Goal: Task Accomplishment & Management: Complete application form

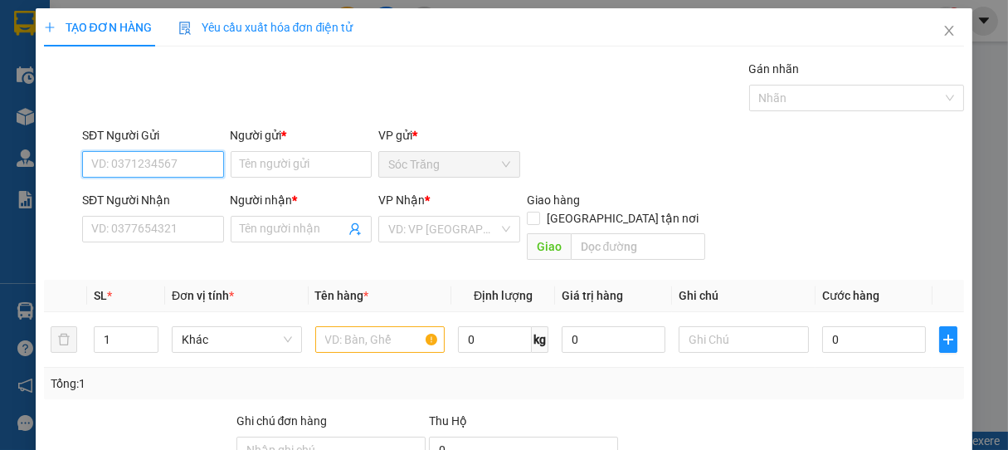
click at [180, 164] on input "SĐT Người Gửi" at bounding box center [153, 164] width 142 height 27
type input "0977356074"
type input "C"
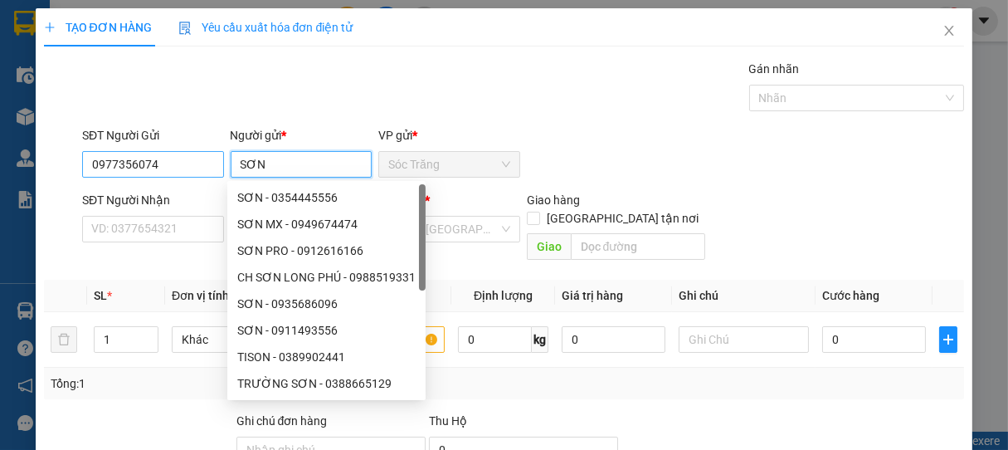
type input "SƠN"
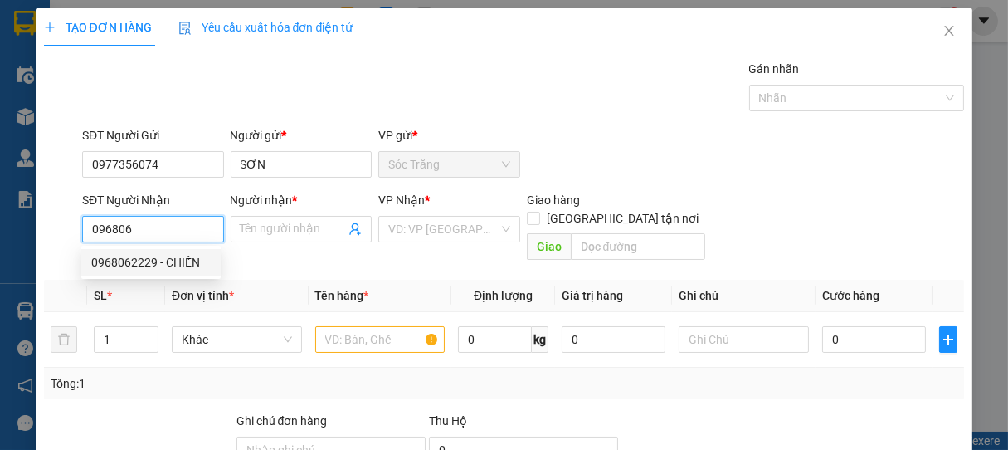
click at [159, 267] on div "0968062229 - CHIẾN" at bounding box center [150, 262] width 119 height 18
type input "0968062229"
type input "CHIẾN"
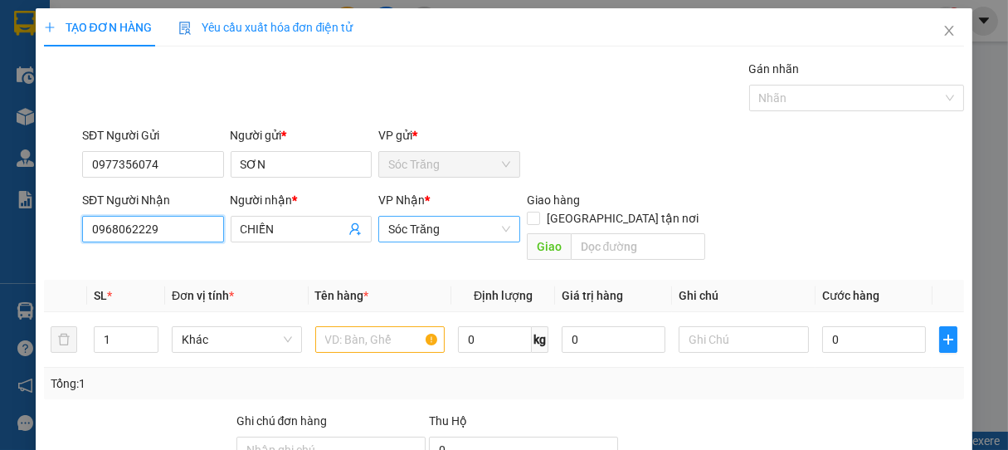
click at [455, 234] on span "Sóc Trăng" at bounding box center [449, 229] width 122 height 25
type input "0968062229"
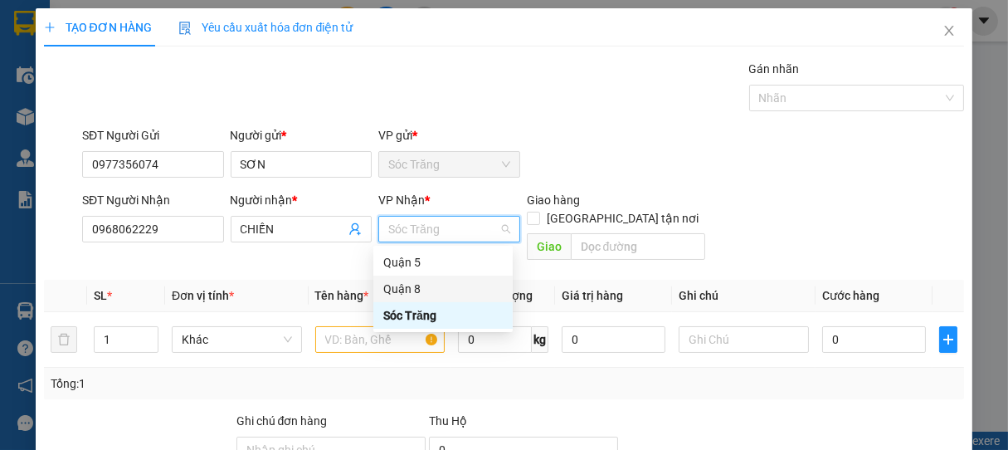
click at [421, 290] on div "Quận 8" at bounding box center [442, 289] width 119 height 18
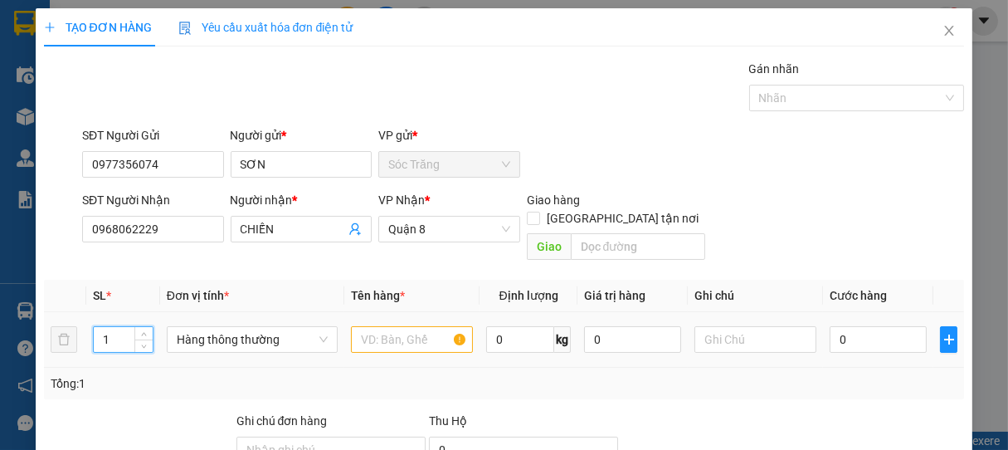
click at [114, 327] on input "1" at bounding box center [123, 339] width 59 height 25
click at [244, 327] on span "Hàng thông thường" at bounding box center [252, 339] width 151 height 25
type input "12"
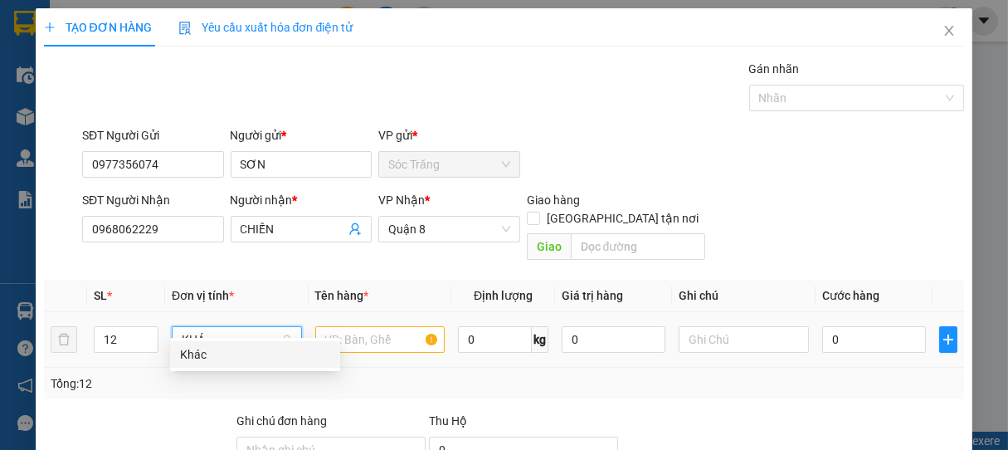
type input "KHÁC"
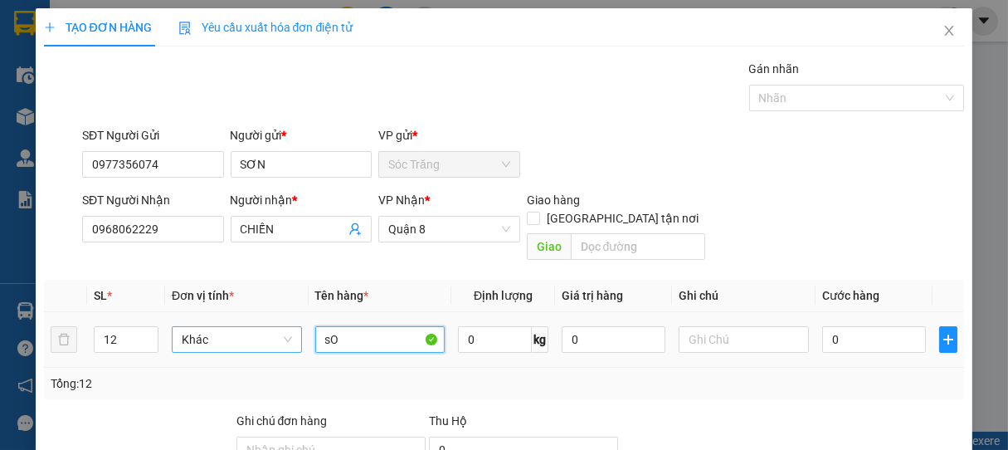
type input "s"
type input "SƠN + PK"
type input "150"
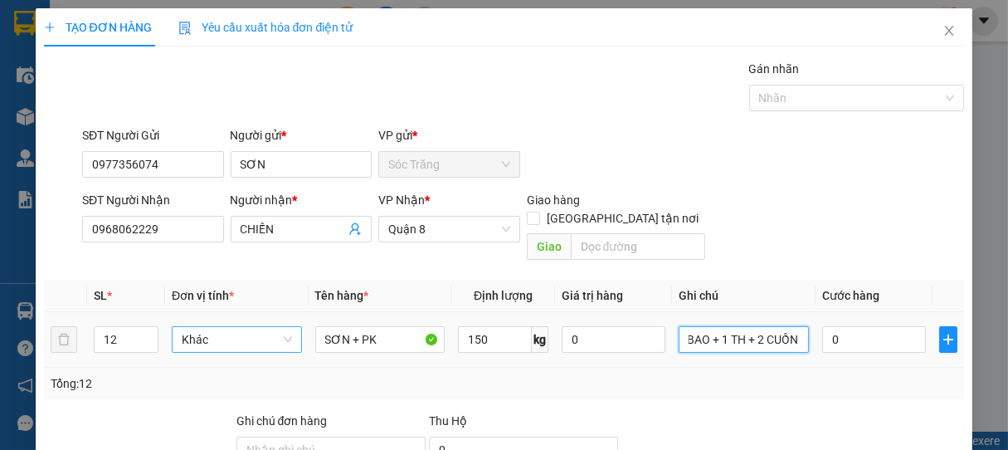
scroll to position [0, 66]
type input "6 SƠN + 3 BAO + 1 TH + 2 CUỒN"
click at [833, 326] on input "0" at bounding box center [874, 339] width 104 height 27
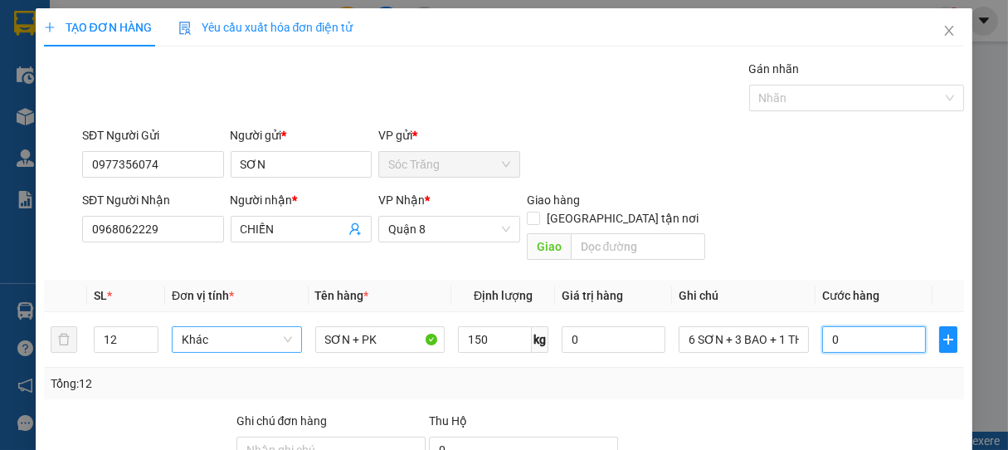
type input "2"
type input "22"
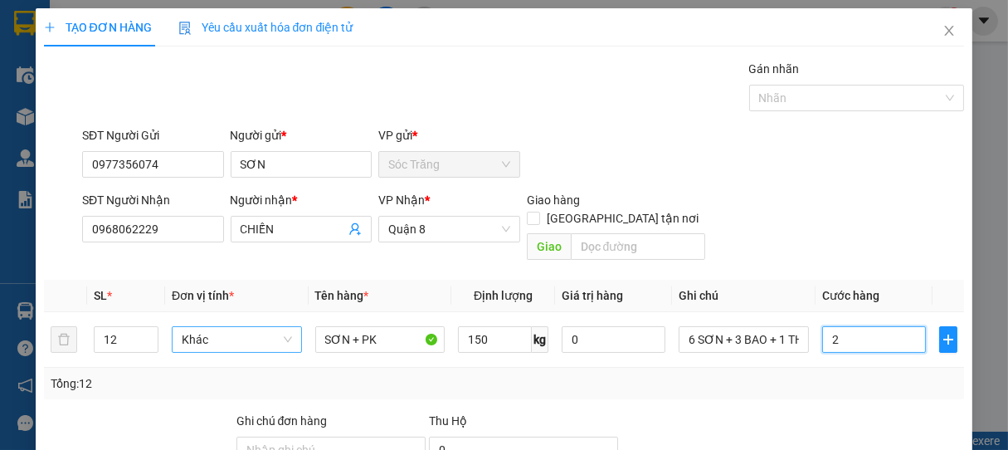
type input "22"
type input "220"
type input "2.200"
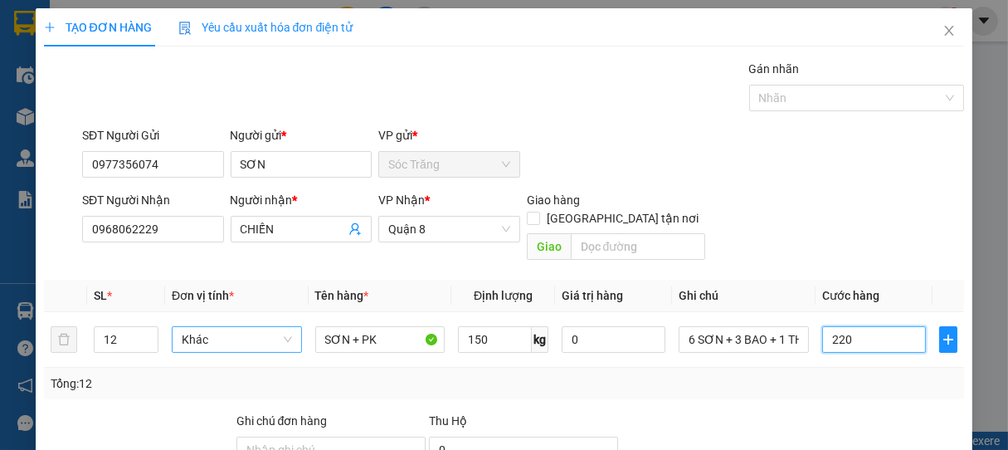
type input "2.200"
type input "22.000"
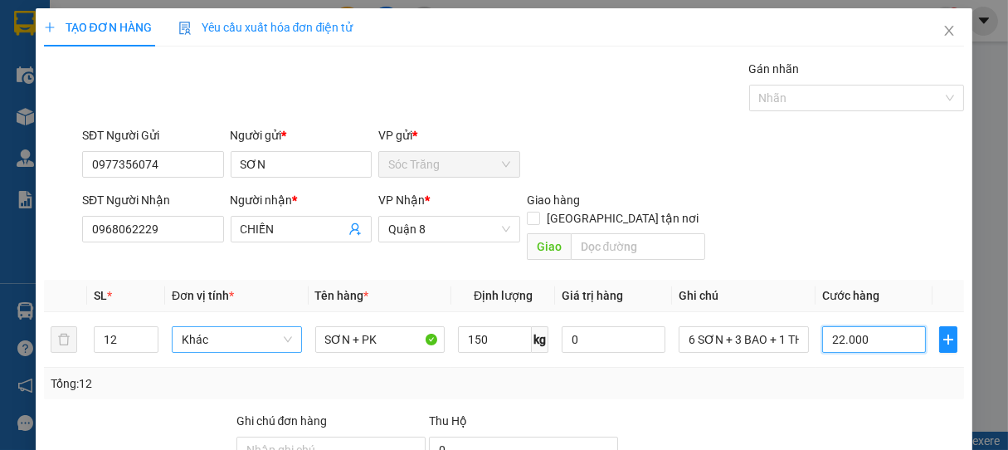
type input "220.000"
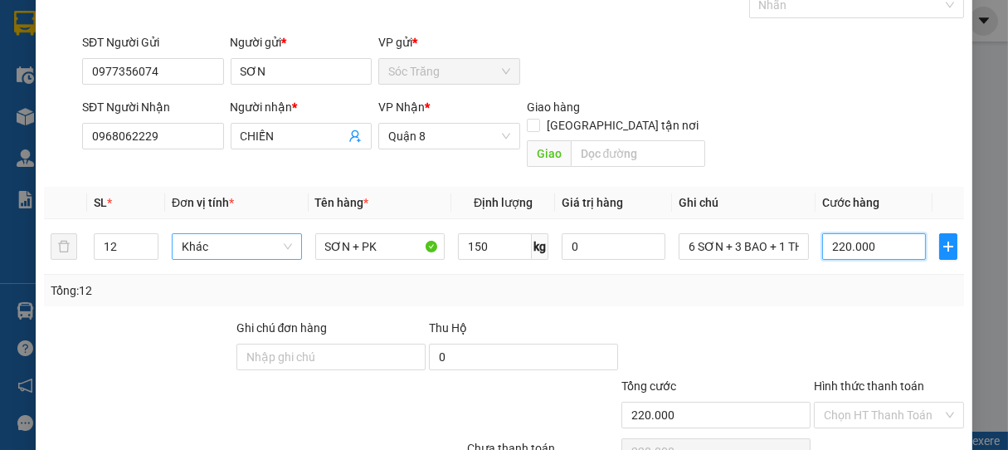
scroll to position [163, 0]
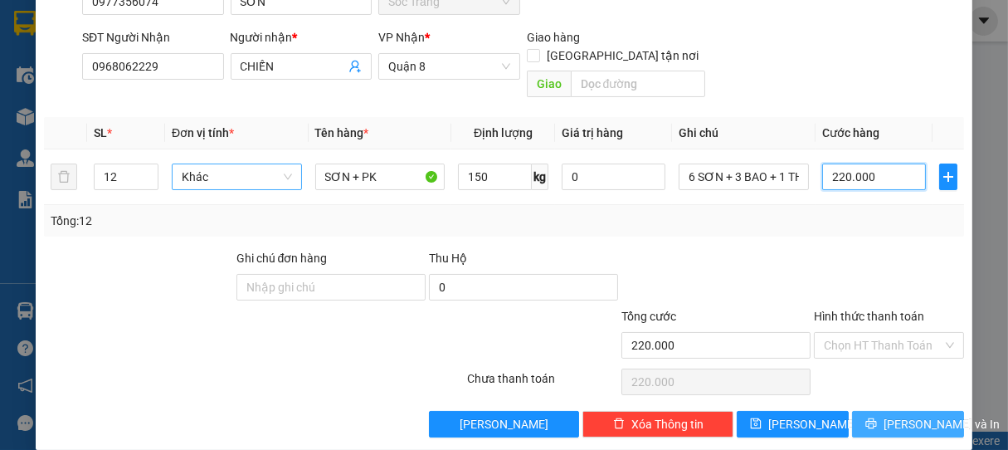
type input "220.000"
click at [912, 415] on span "[PERSON_NAME] và In" at bounding box center [942, 424] width 116 height 18
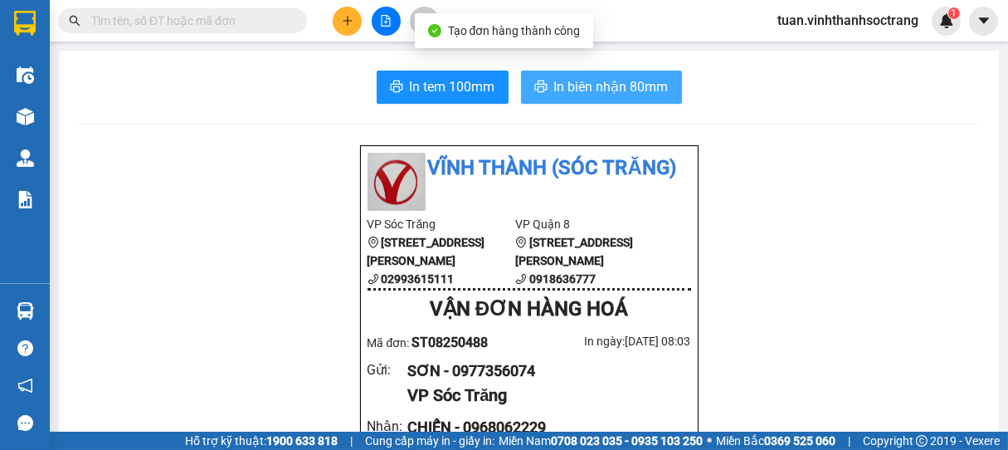
click at [592, 85] on span "In biên nhận 80mm" at bounding box center [611, 86] width 114 height 21
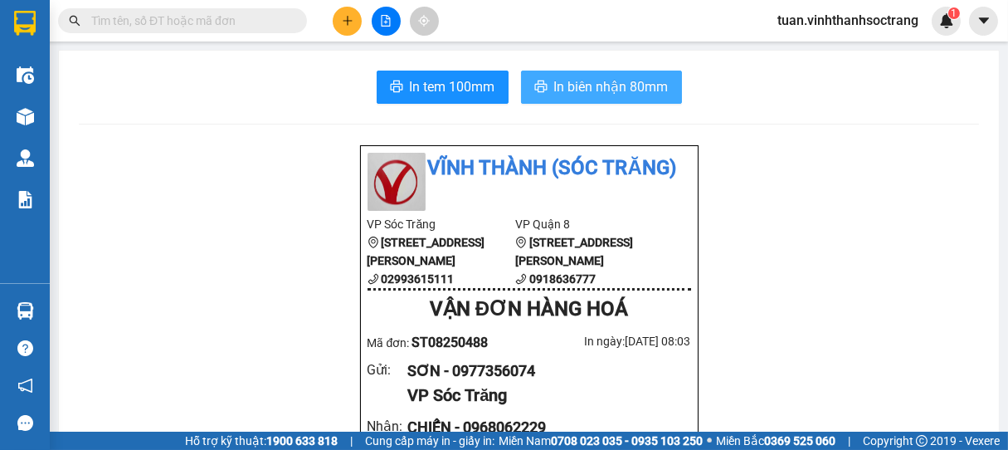
click at [576, 87] on span "In biên nhận 80mm" at bounding box center [611, 86] width 114 height 21
